Goal: Transaction & Acquisition: Book appointment/travel/reservation

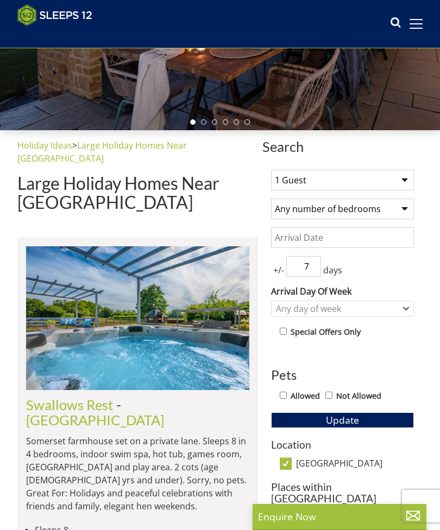
scroll to position [200, 0]
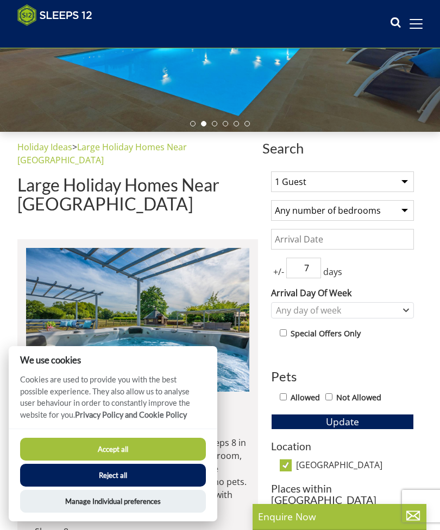
click at [249, 399] on h2 "Swallows Rest - [GEOGRAPHIC_DATA]" at bounding box center [137, 414] width 223 height 30
click at [101, 487] on button "Reject all" at bounding box center [113, 475] width 186 height 23
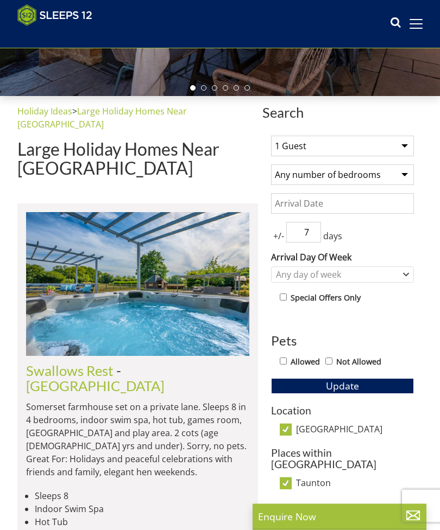
scroll to position [236, 0]
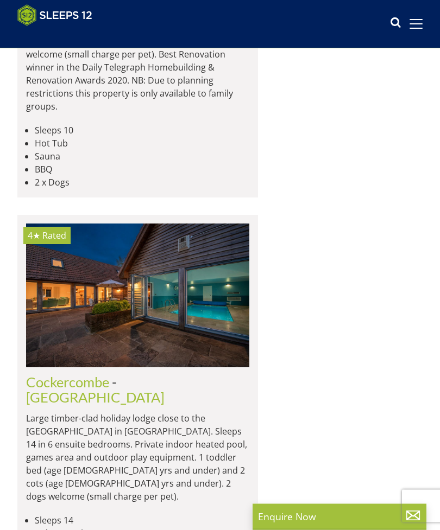
scroll to position [1017, 0]
click at [91, 240] on img at bounding box center [137, 296] width 223 height 144
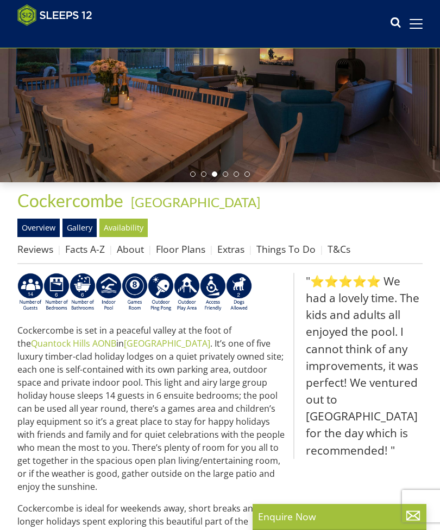
scroll to position [150, 0]
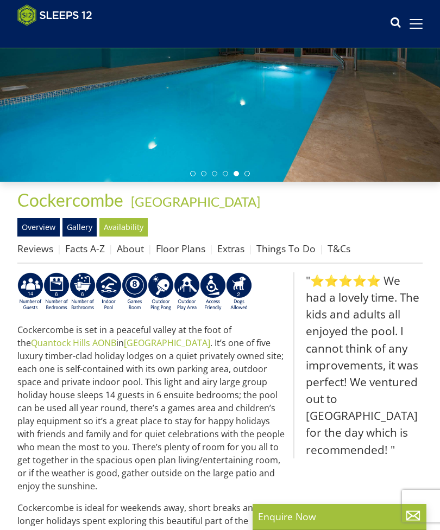
click at [153, 144] on div at bounding box center [220, 58] width 440 height 246
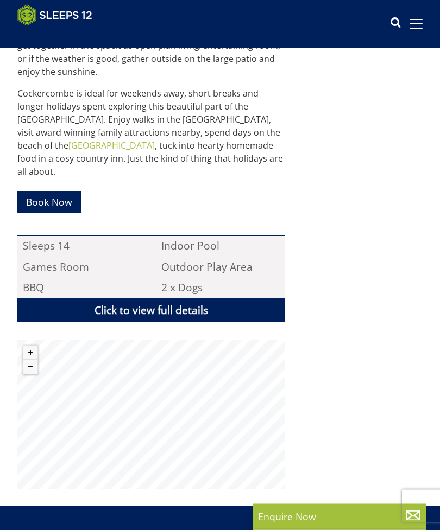
scroll to position [570, 0]
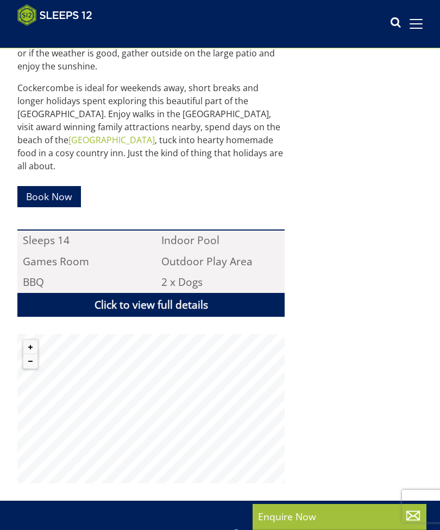
click at [78, 186] on link "Book Now" at bounding box center [48, 196] width 63 height 21
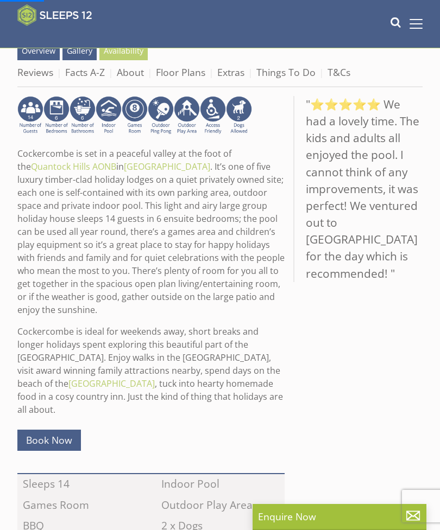
scroll to position [306, 0]
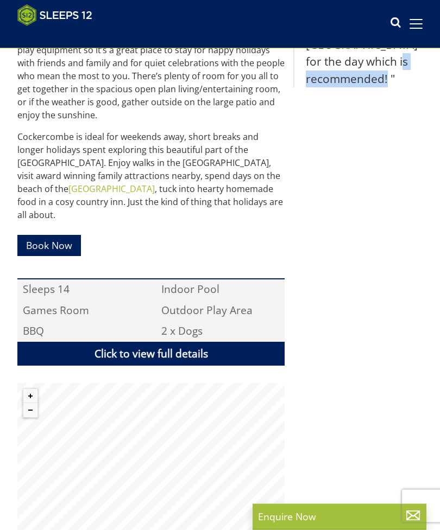
scroll to position [523, 0]
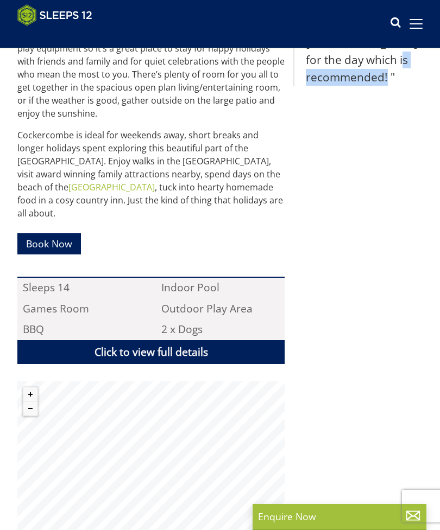
click at [137, 340] on link "Click to view full details" at bounding box center [150, 352] width 267 height 24
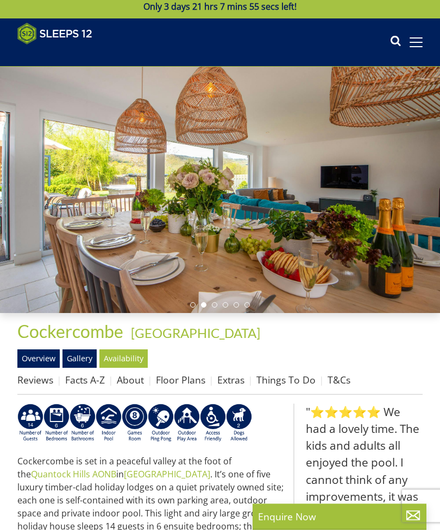
scroll to position [0, 0]
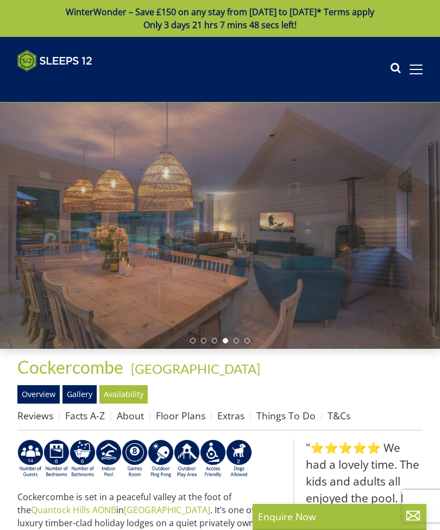
click at [226, 341] on li at bounding box center [224, 340] width 5 height 5
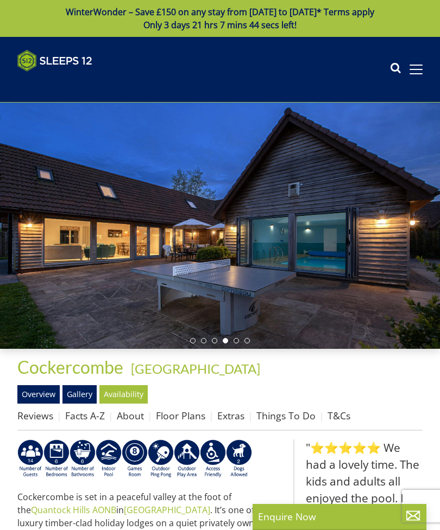
click at [236, 343] on li at bounding box center [235, 340] width 5 height 5
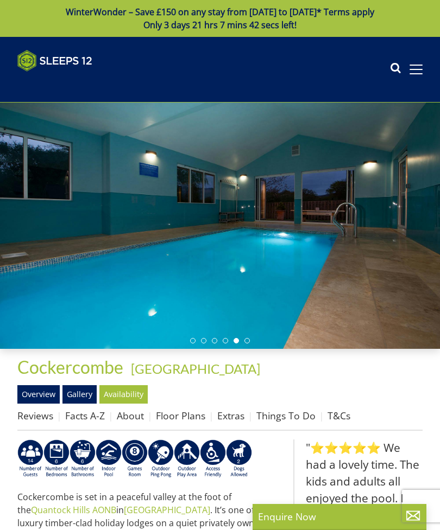
click at [247, 340] on li at bounding box center [246, 340] width 5 height 5
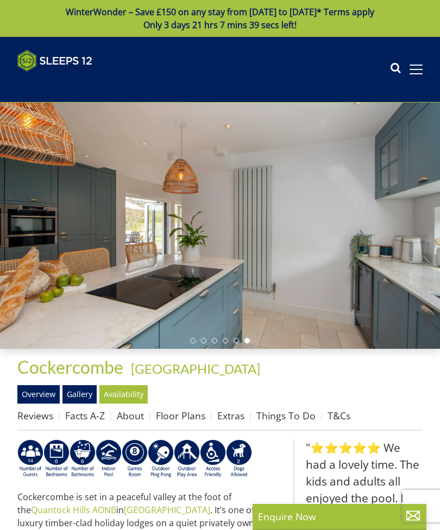
click at [190, 341] on li at bounding box center [192, 340] width 5 height 5
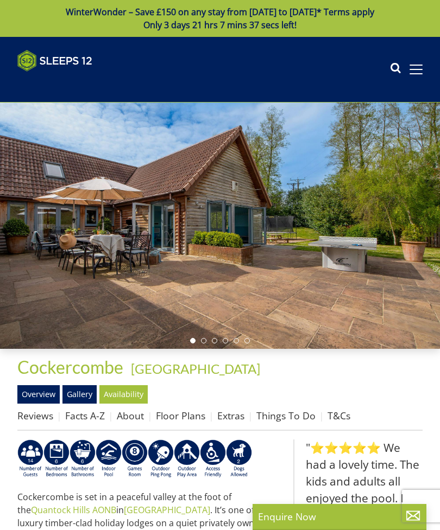
click at [201, 339] on li at bounding box center [203, 340] width 5 height 5
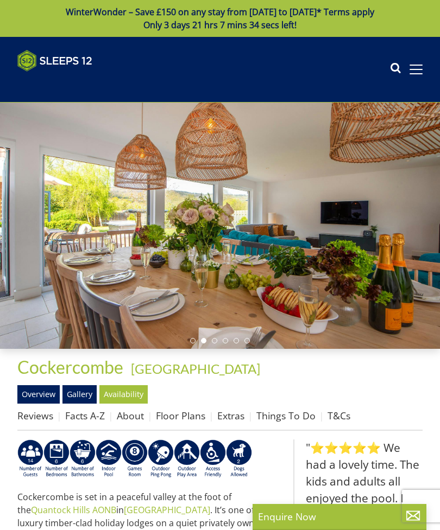
click at [213, 339] on li at bounding box center [214, 340] width 5 height 5
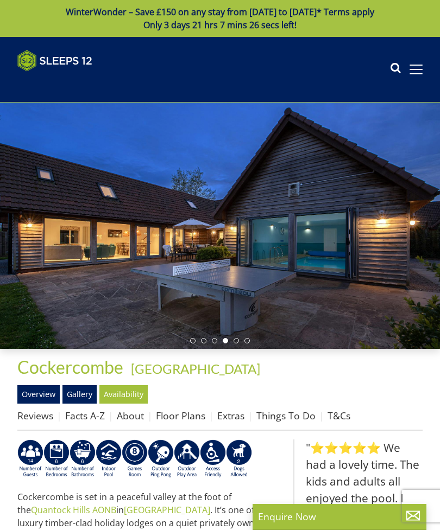
click at [234, 341] on li at bounding box center [235, 340] width 5 height 5
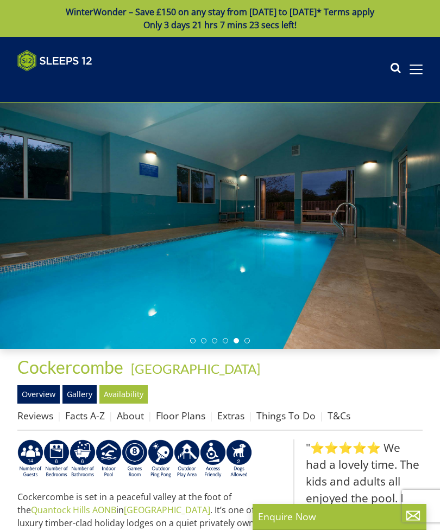
click at [242, 342] on ul at bounding box center [220, 340] width 60 height 5
click at [245, 335] on div at bounding box center [220, 226] width 440 height 246
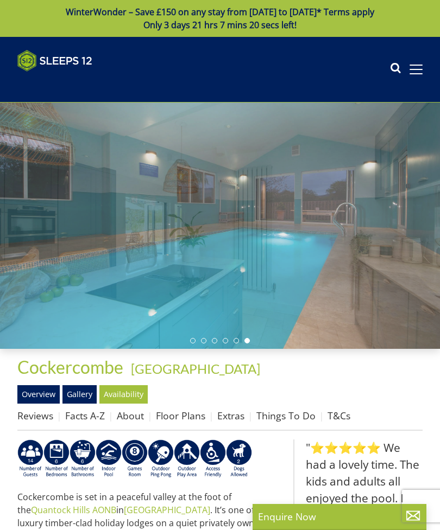
click at [244, 340] on li at bounding box center [246, 340] width 5 height 5
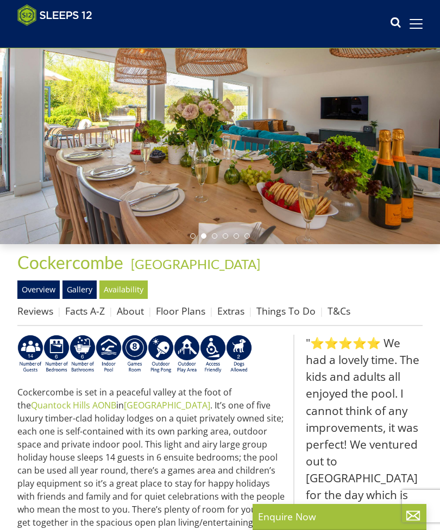
scroll to position [5, 0]
